Goal: Information Seeking & Learning: Learn about a topic

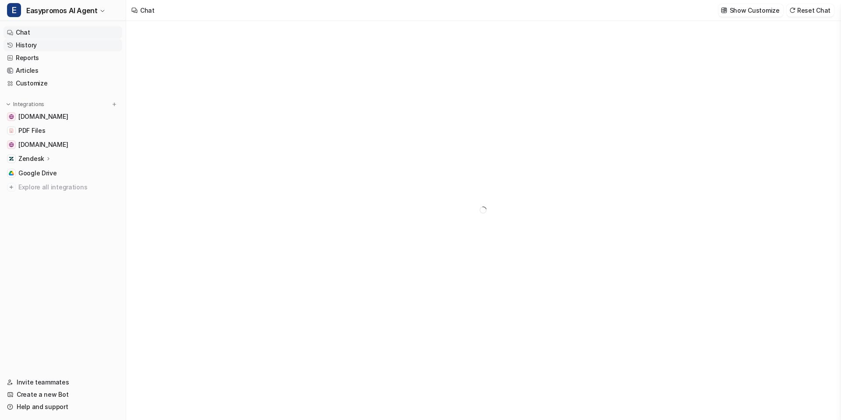
click at [19, 45] on link "History" at bounding box center [63, 45] width 119 height 12
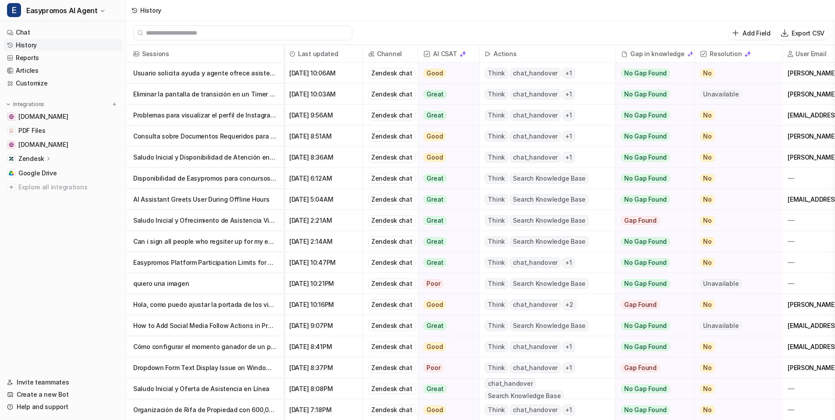
click at [194, 74] on p "Usuario solicita ayuda y agente ofrece asistencia en vivo" at bounding box center [204, 73] width 143 height 21
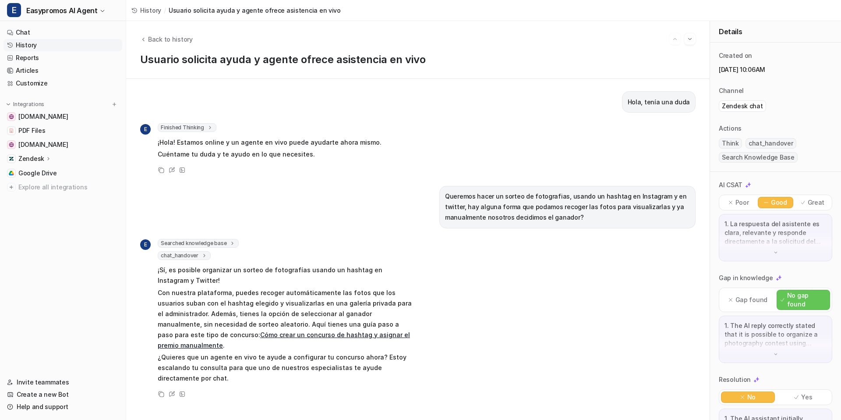
click at [209, 243] on span "Searched knowledge base" at bounding box center [198, 243] width 81 height 9
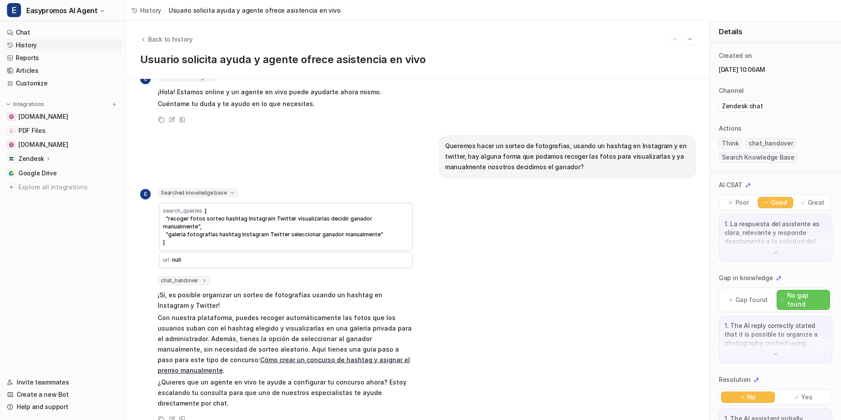
scroll to position [51, 0]
drag, startPoint x: 172, startPoint y: 251, endPoint x: 188, endPoint y: 251, distance: 16.2
click at [188, 251] on td "url : null" at bounding box center [286, 259] width 255 height 17
click at [481, 253] on div "E Searched knowledge base search_queries : [ "recoger fotos sorteo hashtag Inst…" at bounding box center [418, 306] width 556 height 236
click at [173, 415] on icon at bounding box center [173, 417] width 4 height 4
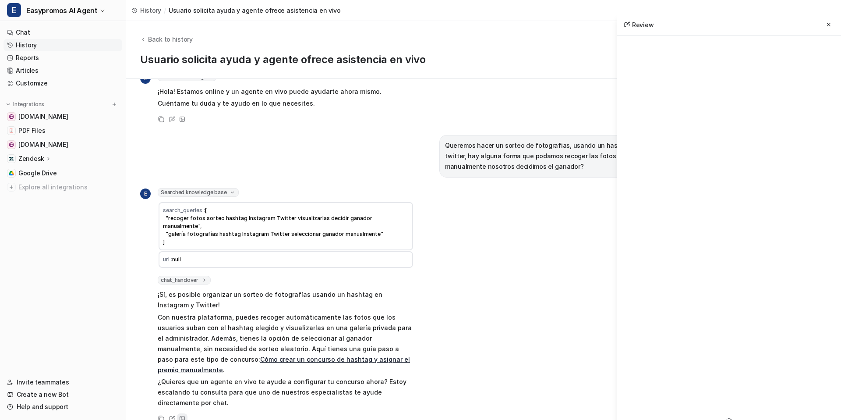
click at [184, 415] on icon at bounding box center [182, 418] width 6 height 6
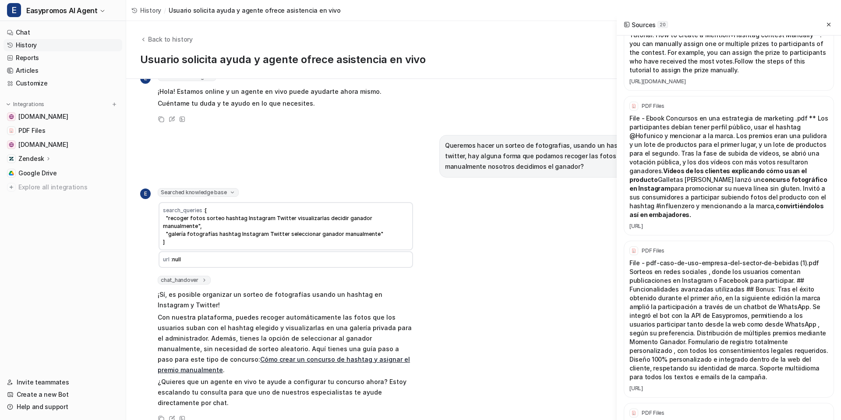
scroll to position [1450, 0]
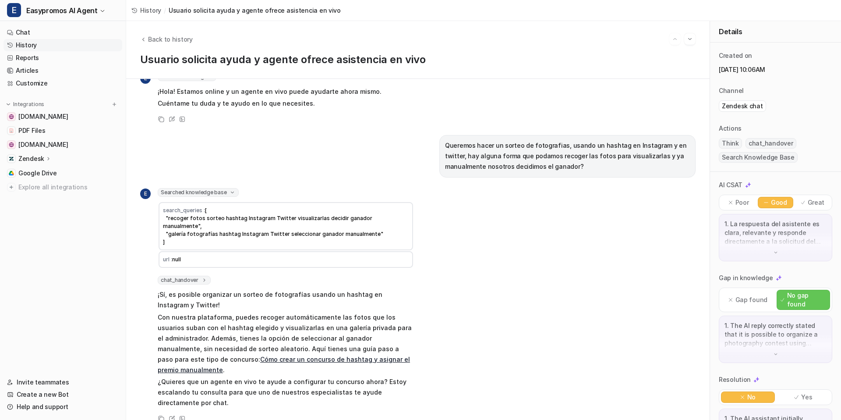
drag, startPoint x: 169, startPoint y: 217, endPoint x: 266, endPoint y: 217, distance: 96.8
click at [266, 217] on span "[ "recoger fotos sorteo hashtag Instagram Twitter visualizarlas decidir ganador…" at bounding box center [273, 226] width 220 height 38
click at [185, 415] on icon at bounding box center [182, 418] width 6 height 6
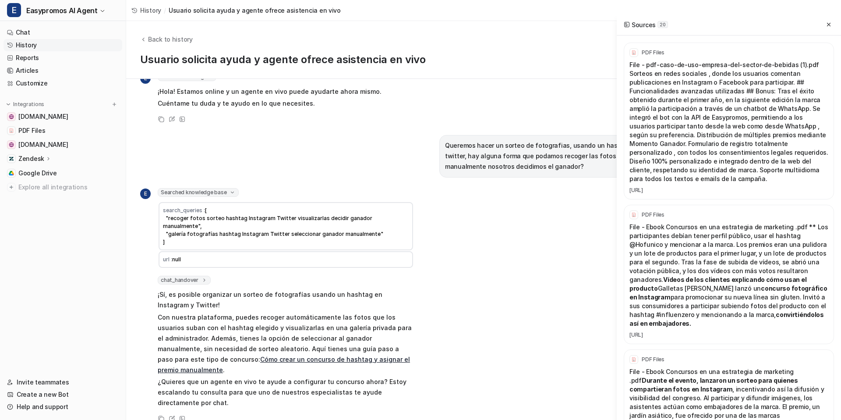
click at [655, 51] on p "PDF Files" at bounding box center [653, 52] width 23 height 7
click at [681, 194] on link "[URL]" at bounding box center [729, 190] width 199 height 7
click at [696, 337] on link "[URL]" at bounding box center [729, 332] width 199 height 7
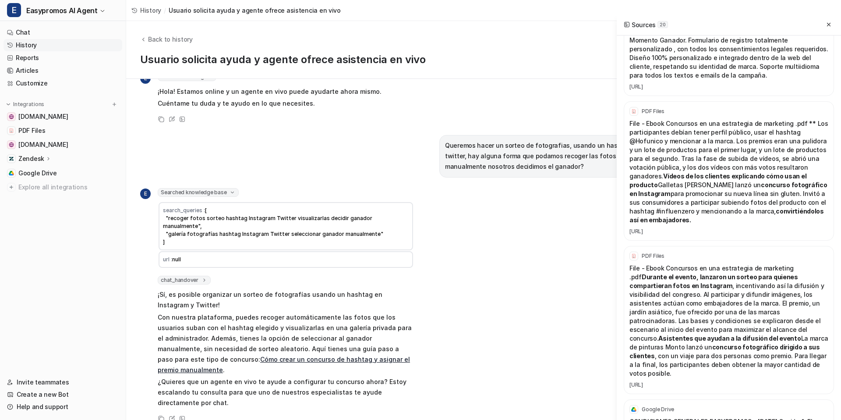
scroll to position [250, 0]
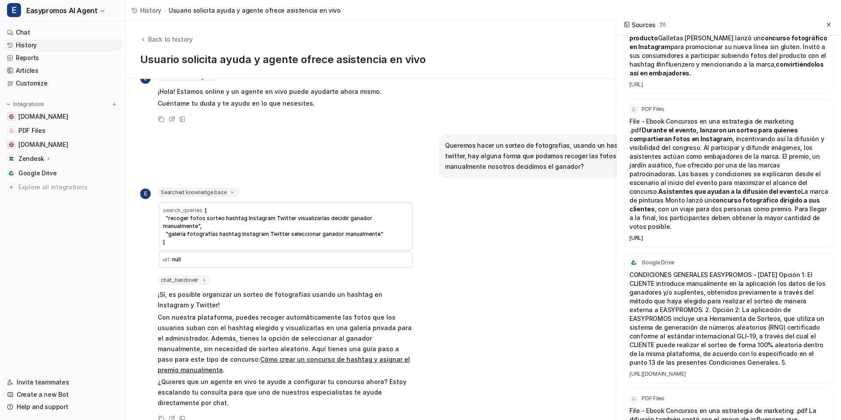
click at [708, 241] on link "[URL]" at bounding box center [729, 237] width 199 height 7
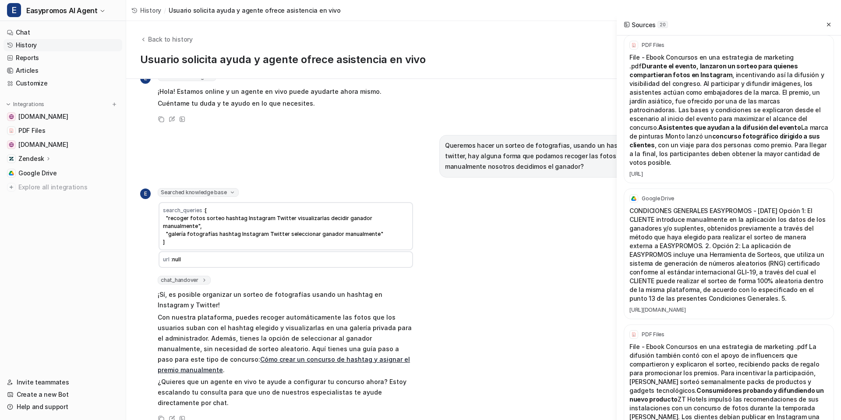
scroll to position [318, 0]
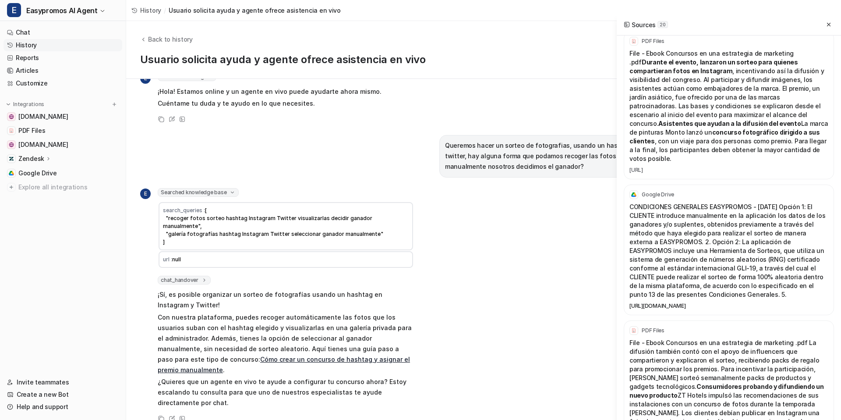
click at [671, 309] on link "[URL][DOMAIN_NAME]" at bounding box center [729, 305] width 199 height 7
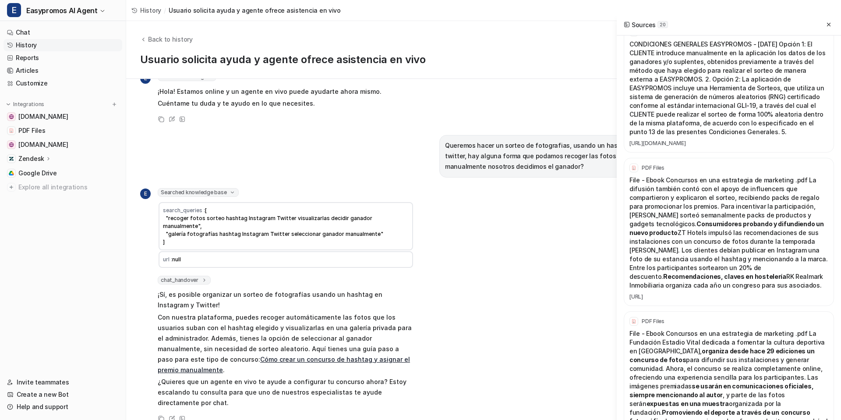
scroll to position [550, 0]
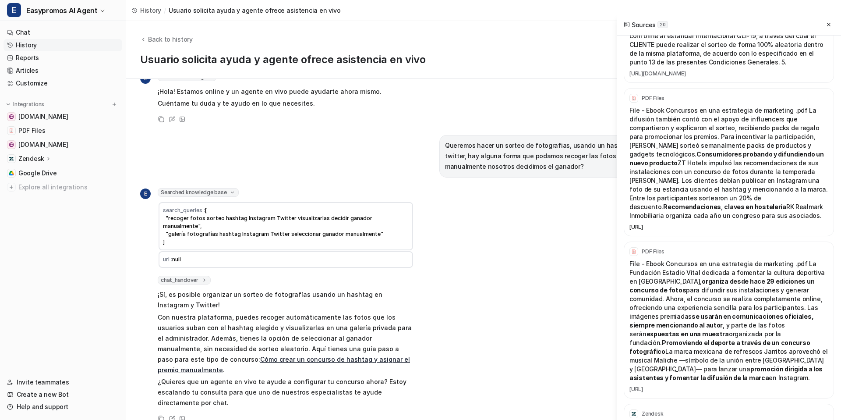
click at [694, 230] on link "[URL]" at bounding box center [729, 226] width 199 height 7
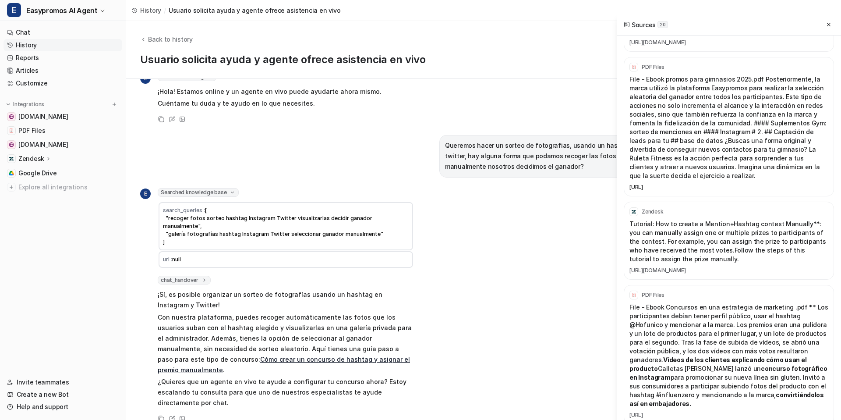
scroll to position [1227, 0]
click at [707, 189] on link "[URL]" at bounding box center [729, 185] width 199 height 7
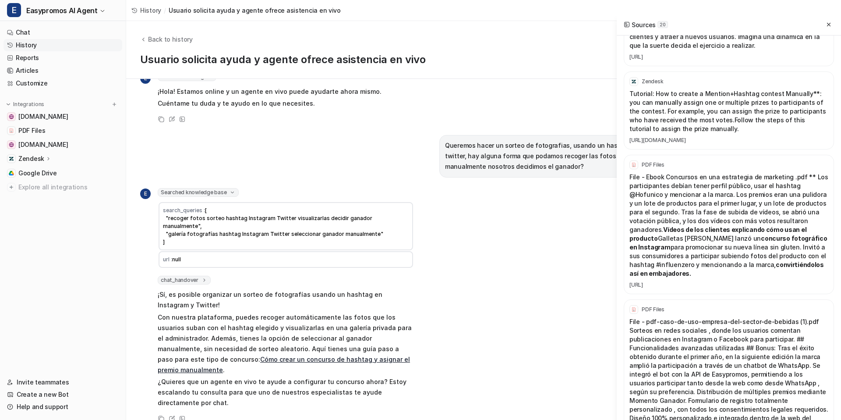
scroll to position [1397, 0]
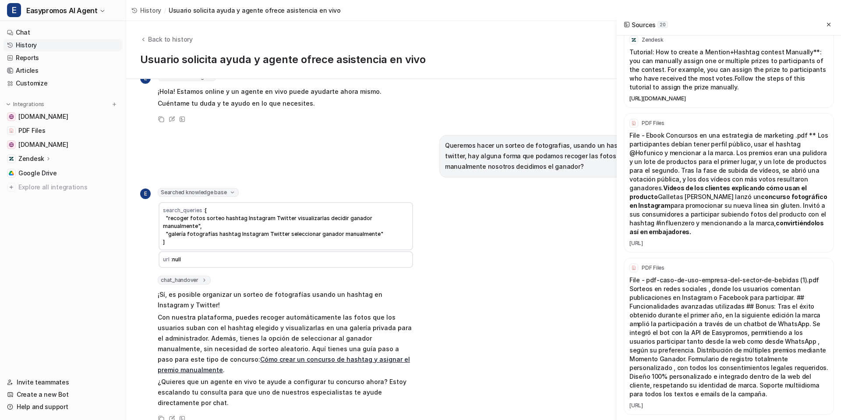
click at [691, 102] on link "[URL][DOMAIN_NAME]" at bounding box center [729, 98] width 199 height 7
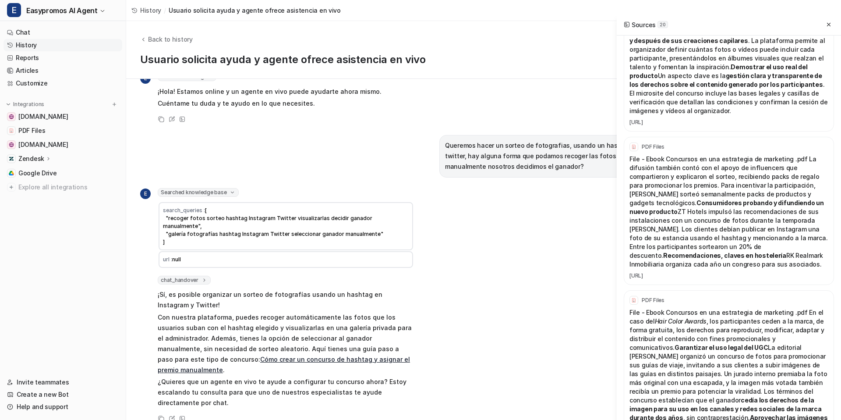
scroll to position [2564, 0]
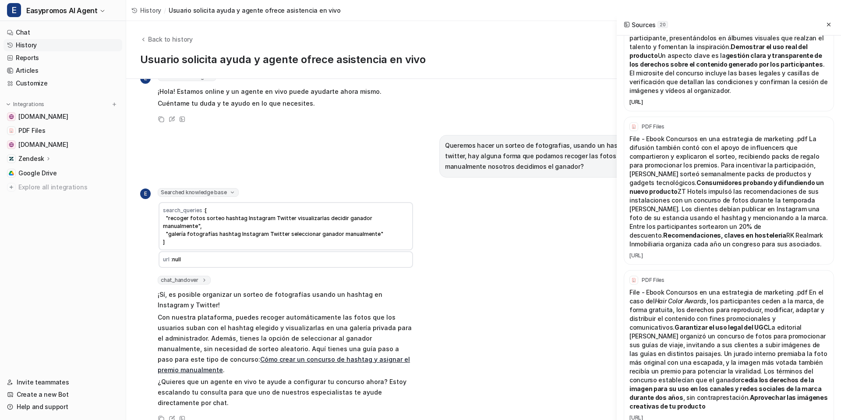
click at [713, 106] on link "[URL]" at bounding box center [729, 102] width 199 height 7
click at [664, 414] on link "[URL]" at bounding box center [729, 417] width 199 height 7
click at [686, 106] on link "[URL]" at bounding box center [729, 102] width 199 height 7
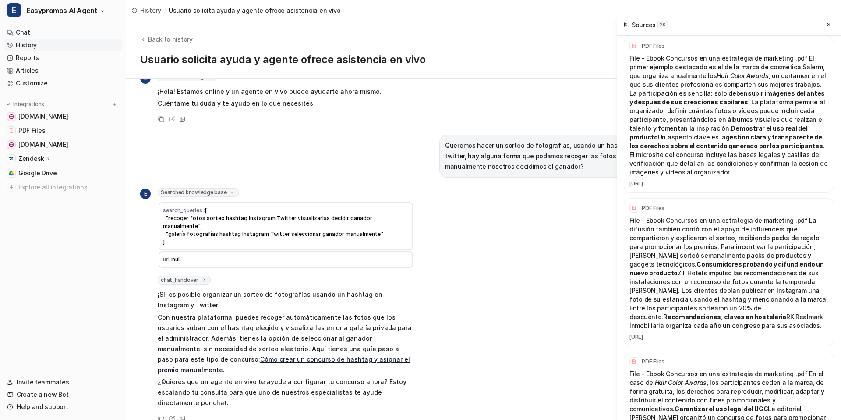
scroll to position [2422, 0]
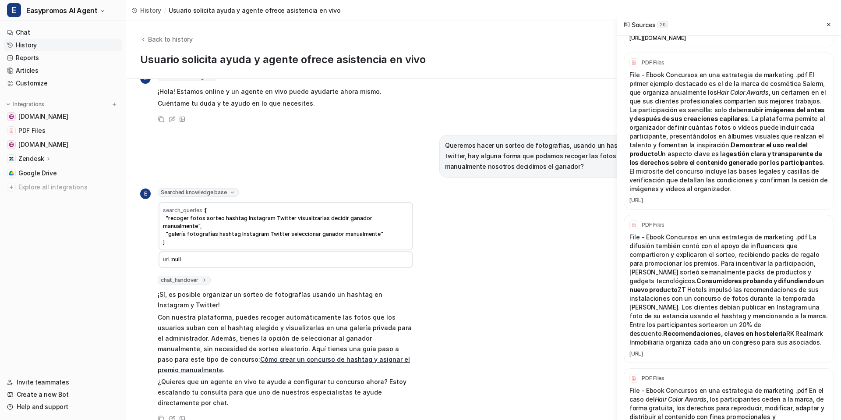
click at [684, 42] on link "[URL][DOMAIN_NAME]" at bounding box center [729, 38] width 199 height 7
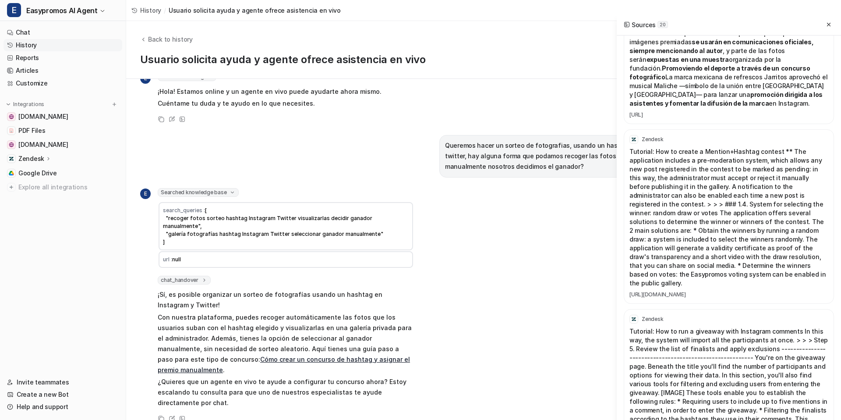
scroll to position [1939, 0]
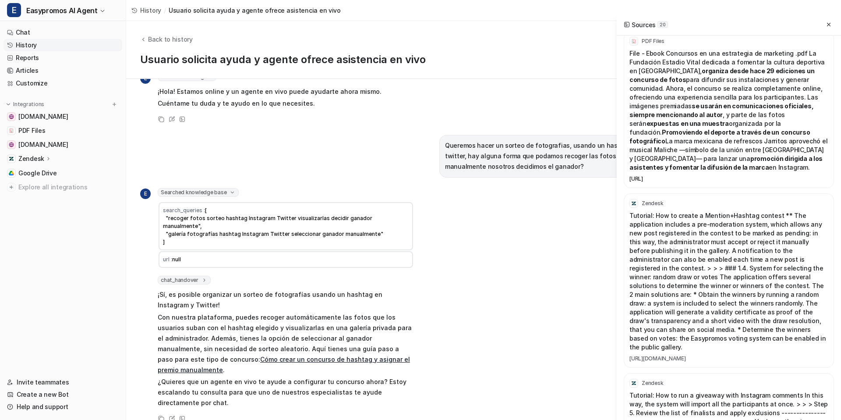
click at [690, 182] on link "[URL]" at bounding box center [729, 178] width 199 height 7
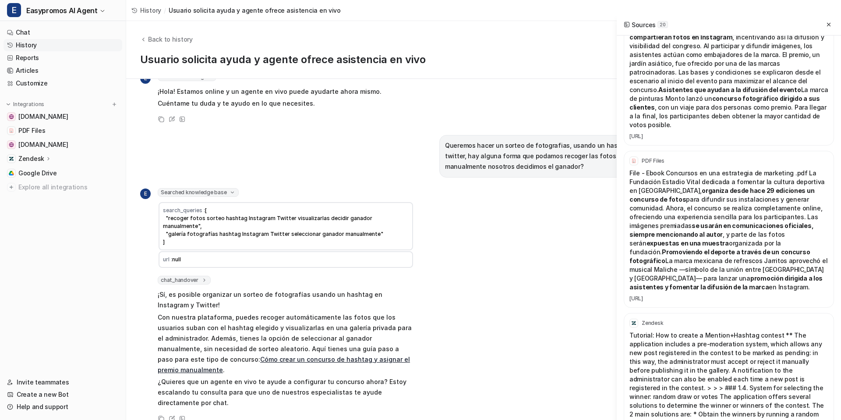
scroll to position [1807, 0]
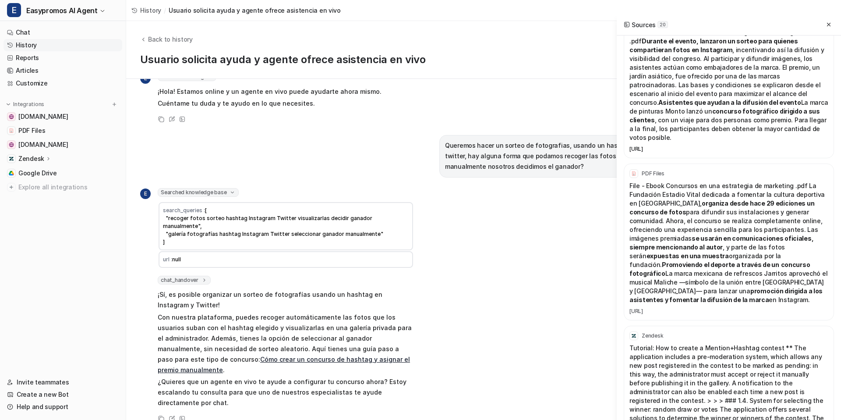
click at [673, 152] on link "[URL]" at bounding box center [729, 148] width 199 height 7
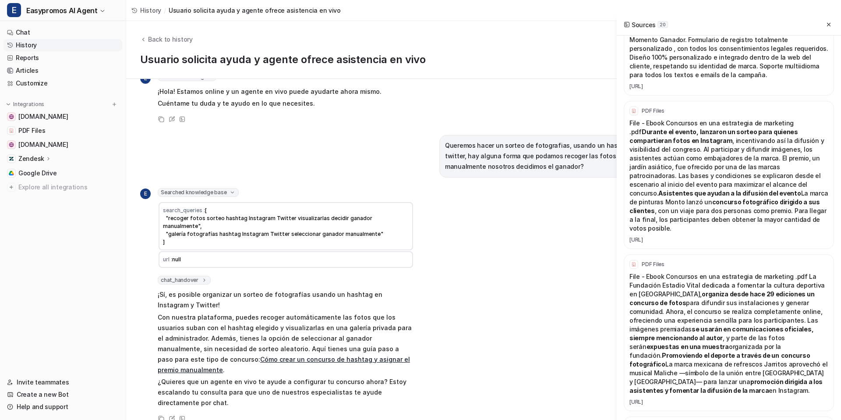
scroll to position [1682, 0]
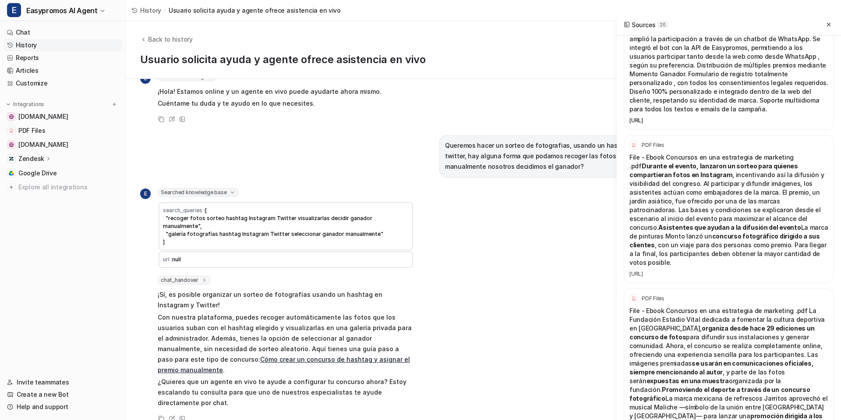
click at [708, 124] on link "[URL]" at bounding box center [729, 120] width 199 height 7
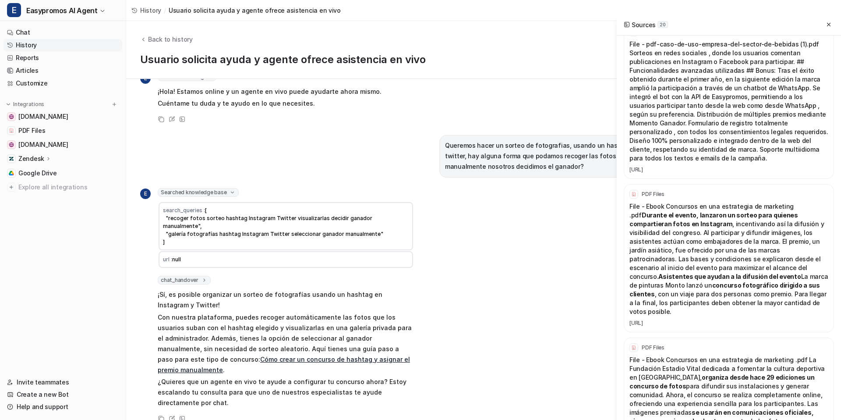
scroll to position [1439, 0]
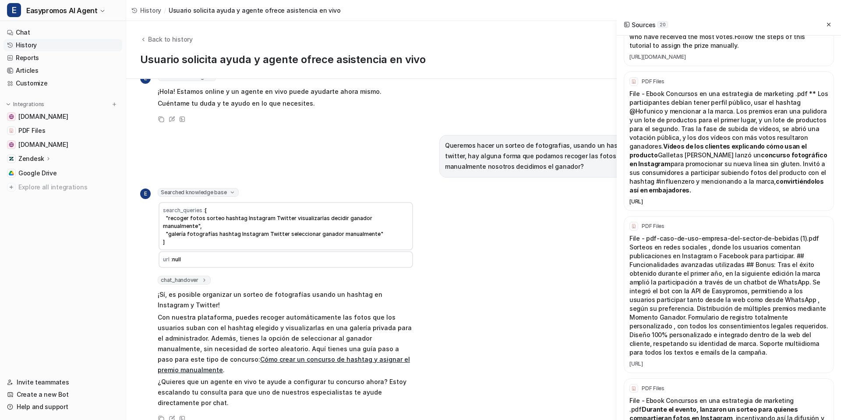
click at [695, 205] on link "[URL]" at bounding box center [729, 201] width 199 height 7
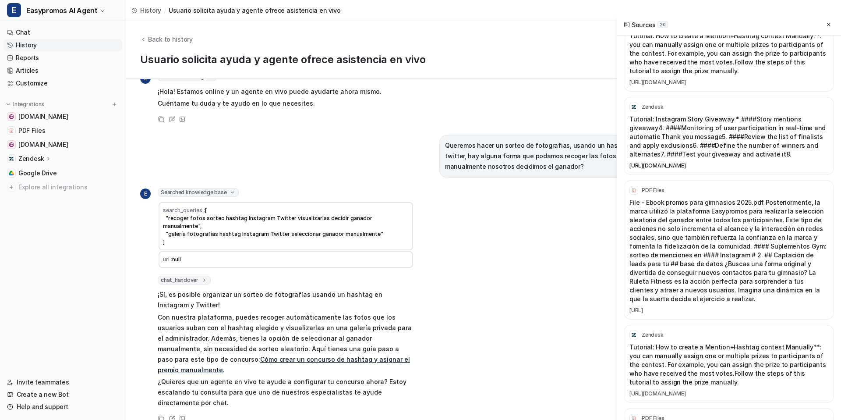
scroll to position [1102, 0]
click at [730, 170] on link "[URL][DOMAIN_NAME]" at bounding box center [729, 166] width 199 height 7
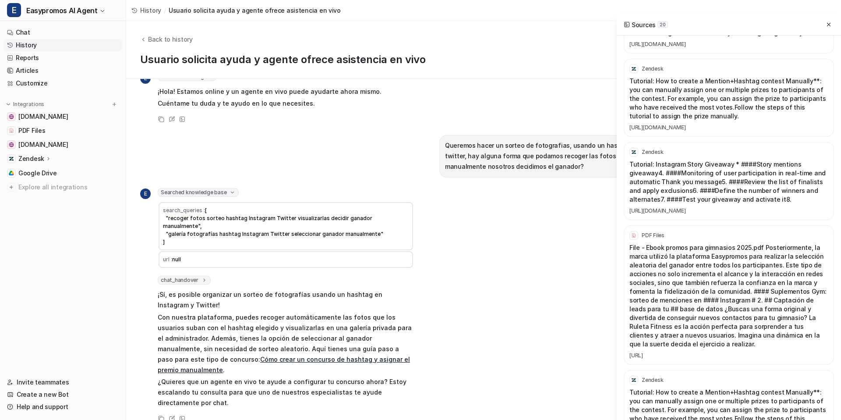
scroll to position [1057, 0]
click at [728, 121] on p "Tutorial: How to create a Mention+Hashtag contest Manually**: you can manually …" at bounding box center [729, 99] width 199 height 44
click at [723, 131] on link "[URL][DOMAIN_NAME]" at bounding box center [729, 127] width 199 height 7
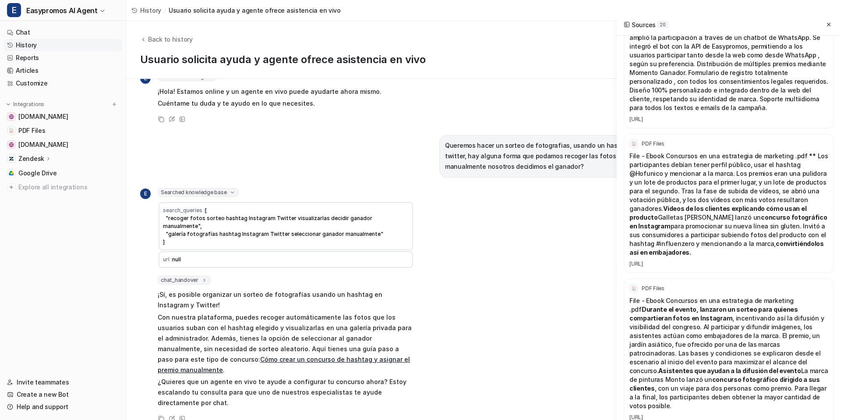
scroll to position [0, 0]
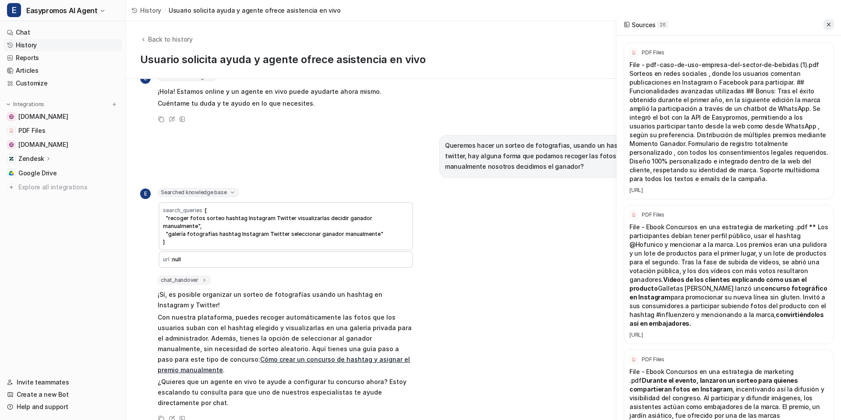
click at [826, 24] on icon at bounding box center [829, 24] width 6 height 6
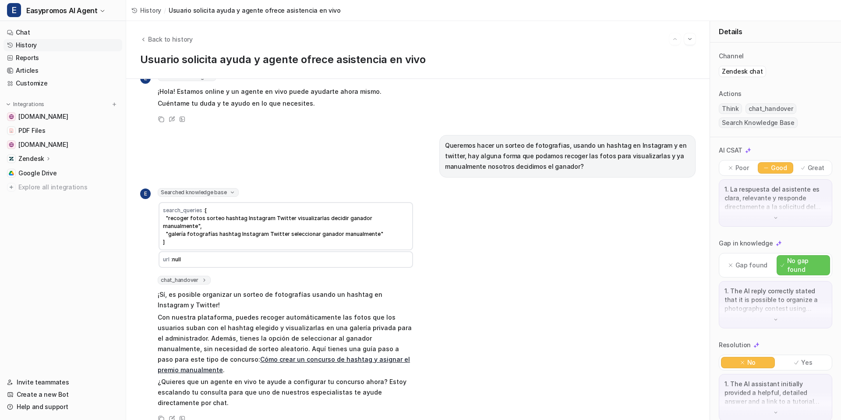
scroll to position [45, 0]
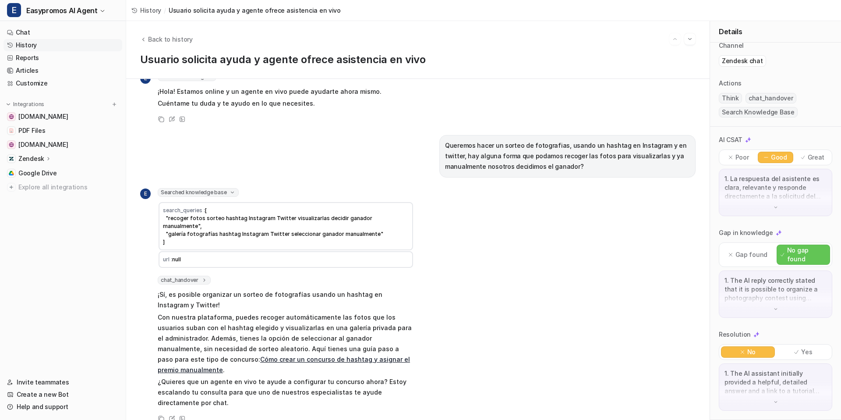
click at [773, 208] on img at bounding box center [776, 207] width 6 height 6
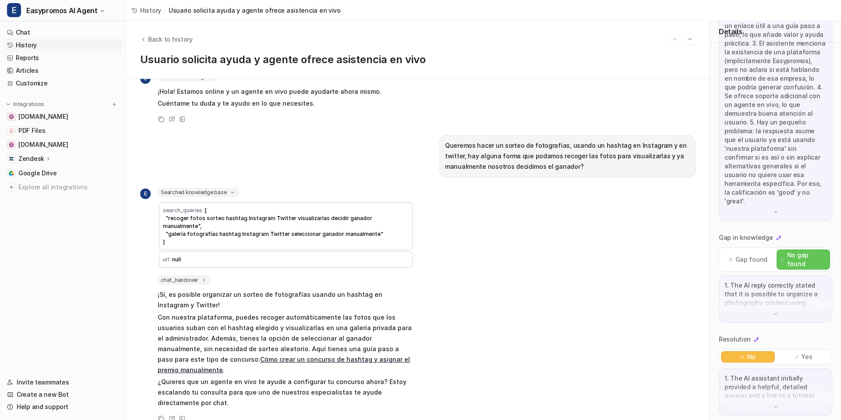
scroll to position [261, 0]
click at [787, 296] on p "1. The AI reply correctly stated that it is possible to organize a photography …" at bounding box center [776, 292] width 102 height 26
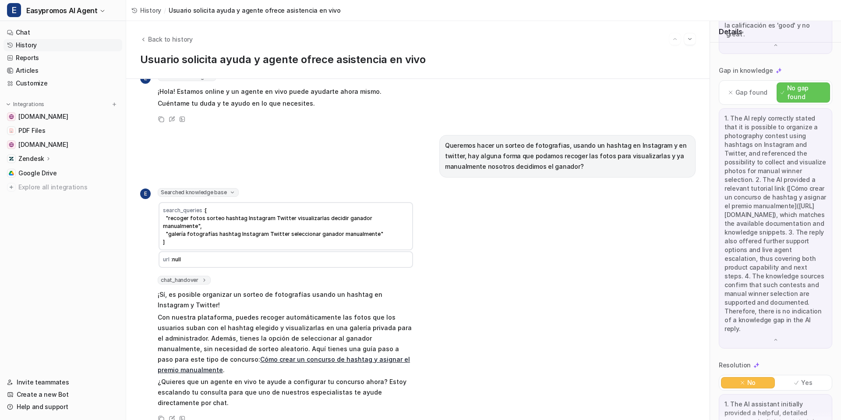
scroll to position [475, 0]
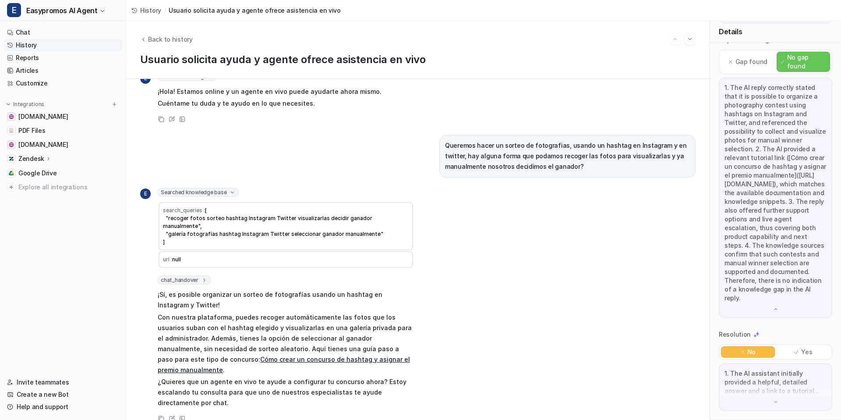
click at [773, 403] on img at bounding box center [776, 402] width 6 height 6
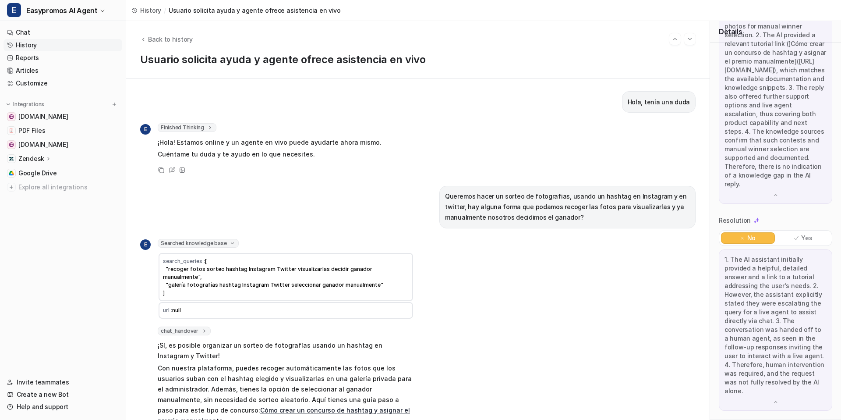
scroll to position [588, 0]
